Goal: Ask a question

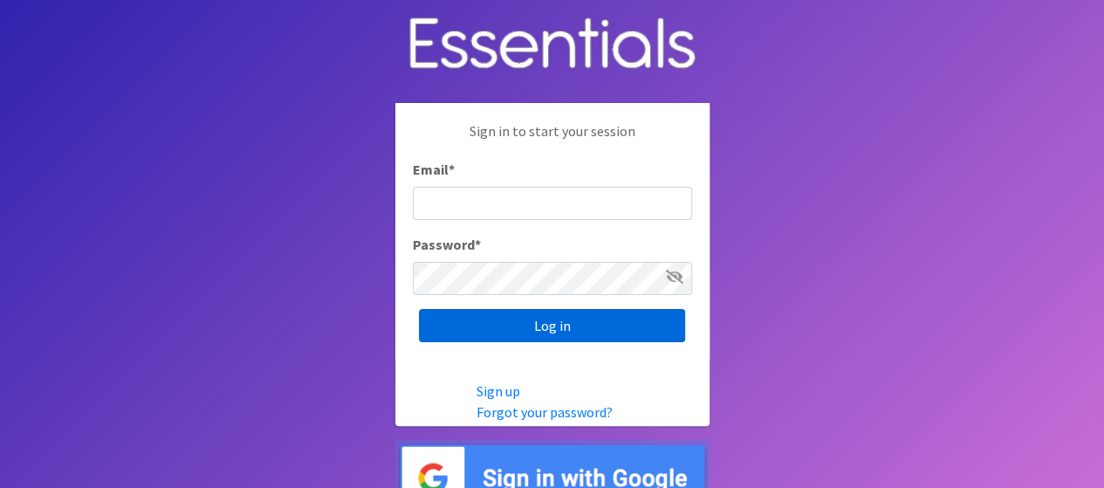
type input "[EMAIL_ADDRESS][DOMAIN_NAME]"
click at [515, 325] on input "Log in" at bounding box center [552, 325] width 266 height 33
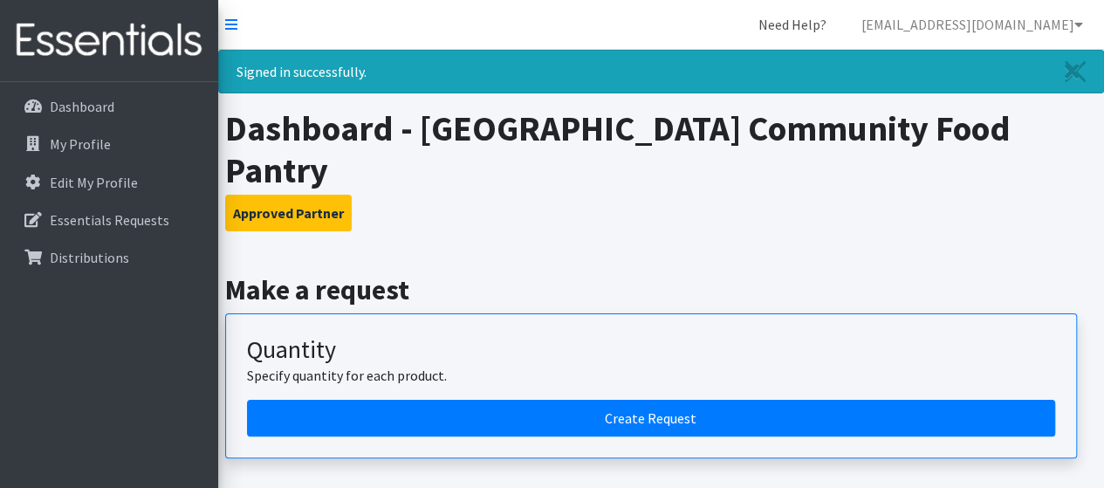
click at [840, 27] on link "Need Help?" at bounding box center [792, 24] width 96 height 35
